Goal: Obtain resource: Download file/media

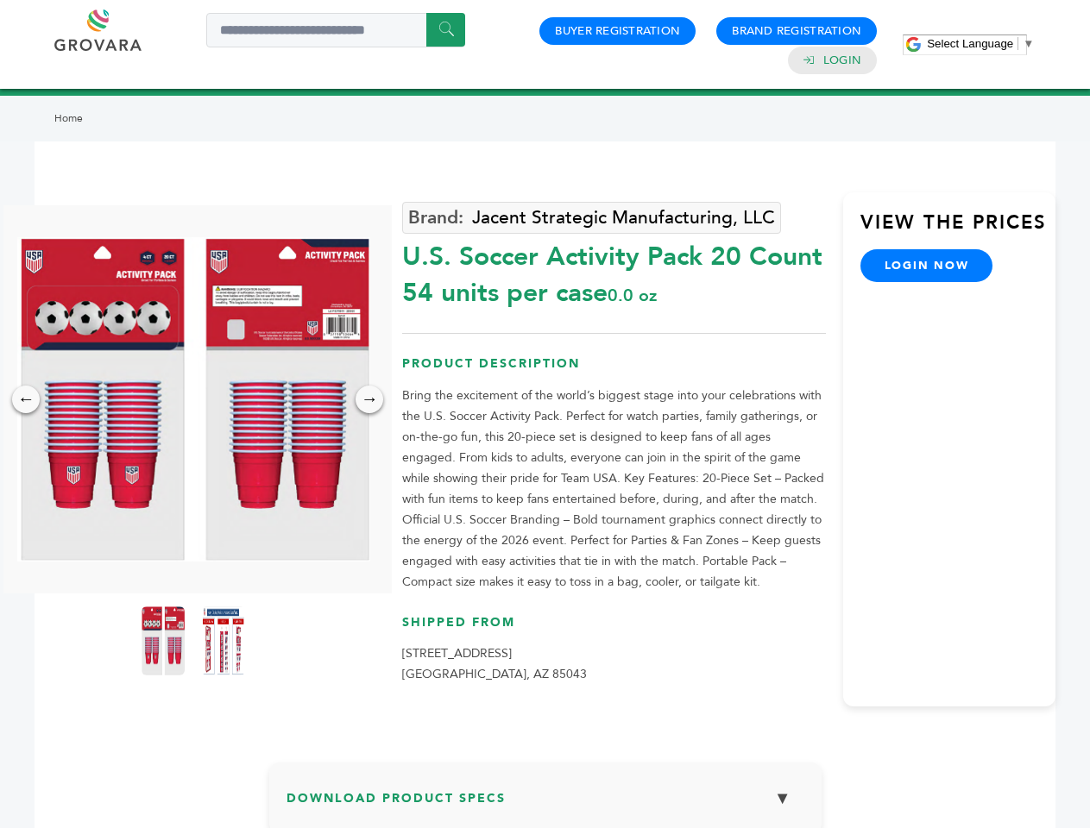
click at [980, 43] on span "Select Language" at bounding box center [970, 43] width 86 height 13
click at [193, 400] on img at bounding box center [193, 399] width 353 height 324
click at [0, 0] on div "×" at bounding box center [0, 0] width 0 height 0
click at [369, 400] on div "→" at bounding box center [370, 400] width 28 height 28
click at [163, 641] on img at bounding box center [163, 641] width 43 height 69
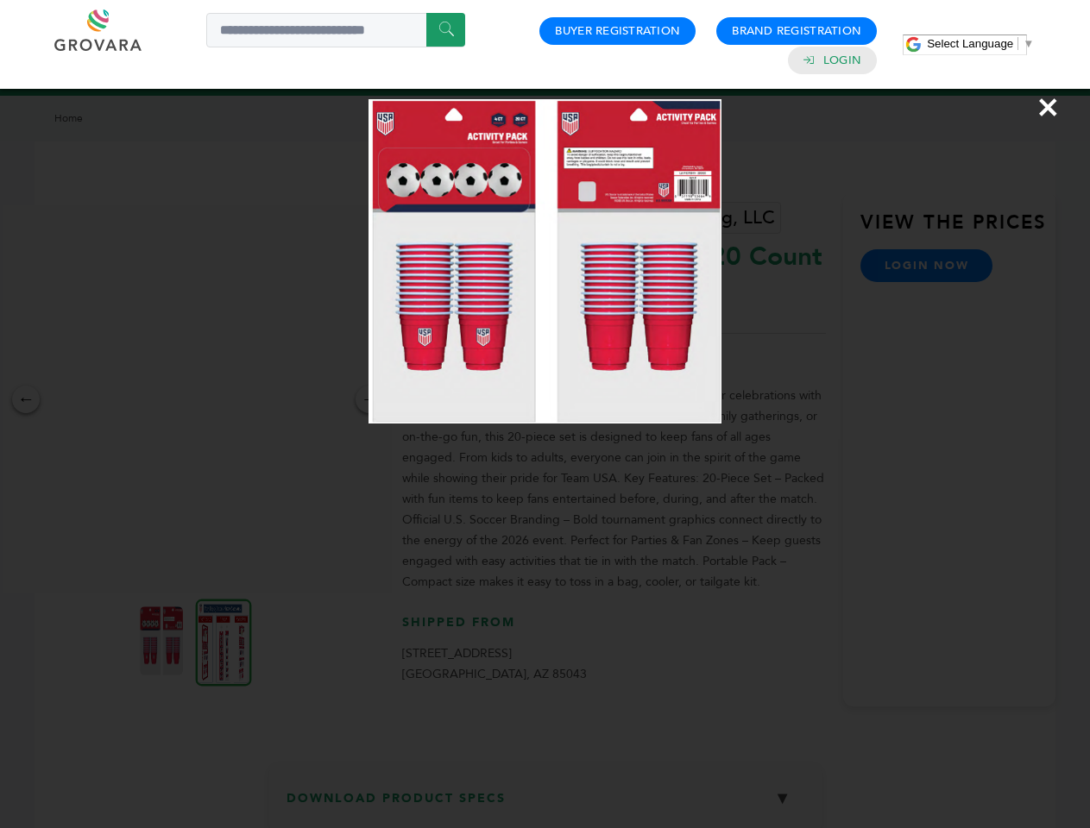
click at [224, 641] on div "×" at bounding box center [545, 414] width 1090 height 828
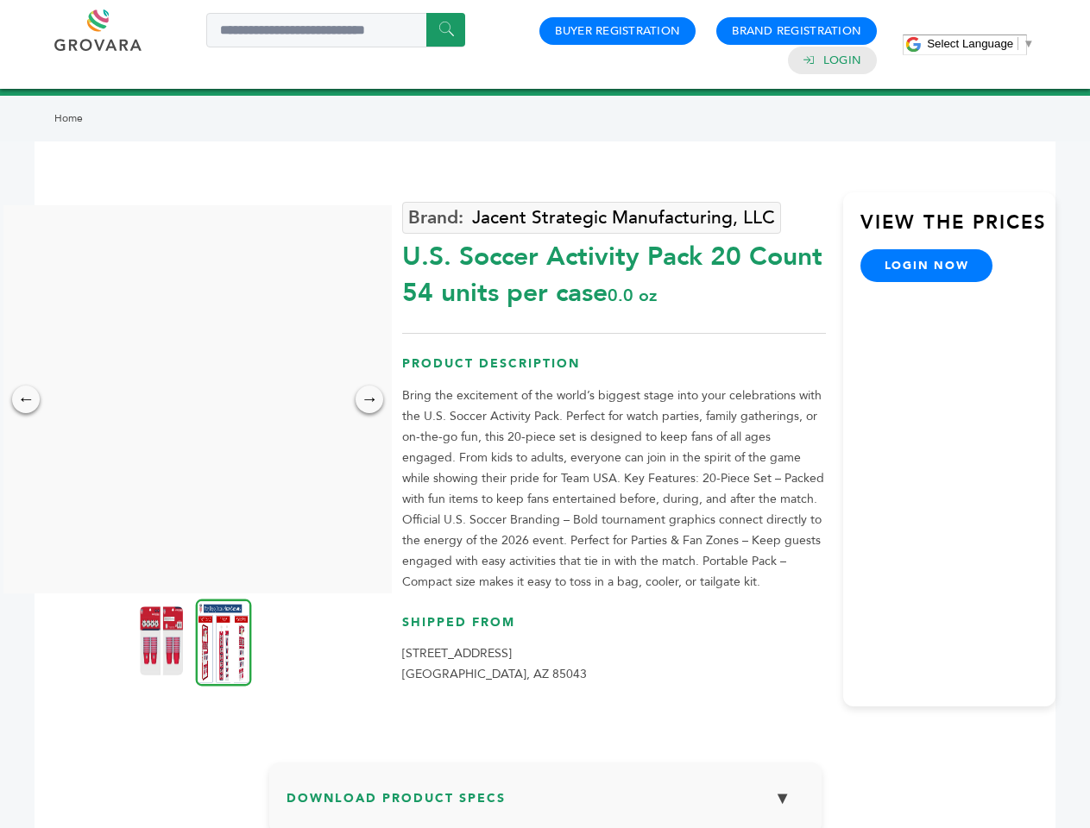
click at [545, 804] on h3 "Download Product Specs ▼" at bounding box center [546, 805] width 518 height 50
